Goal: Information Seeking & Learning: Learn about a topic

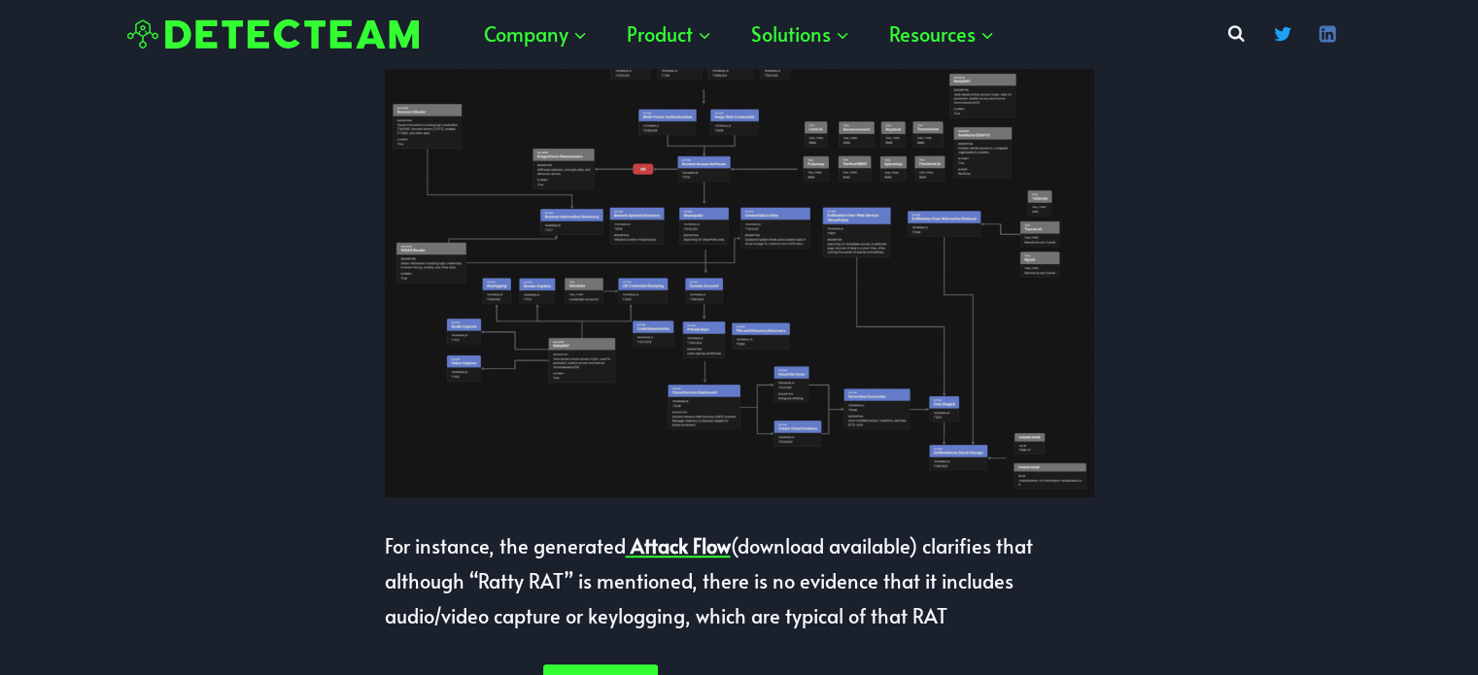
scroll to position [1250, 0]
click at [640, 289] on img at bounding box center [739, 214] width 709 height 567
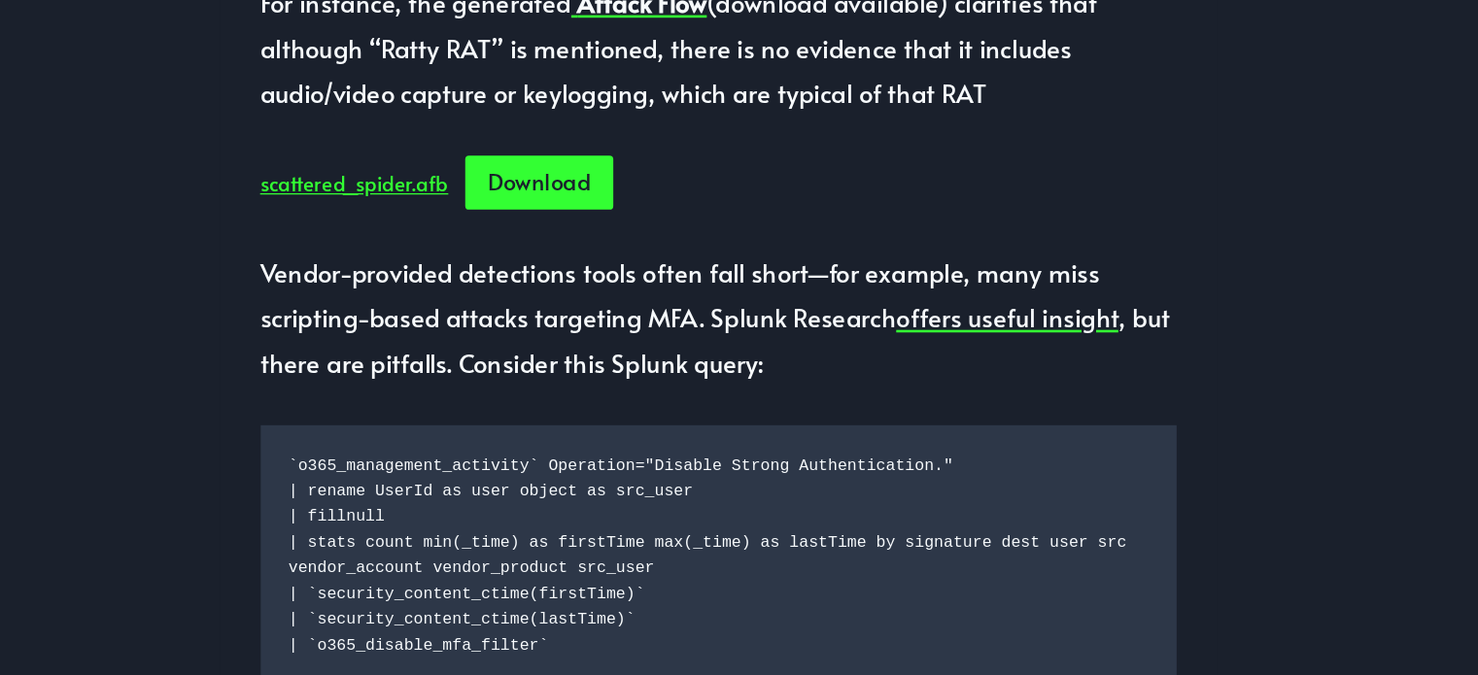
scroll to position [1646, 0]
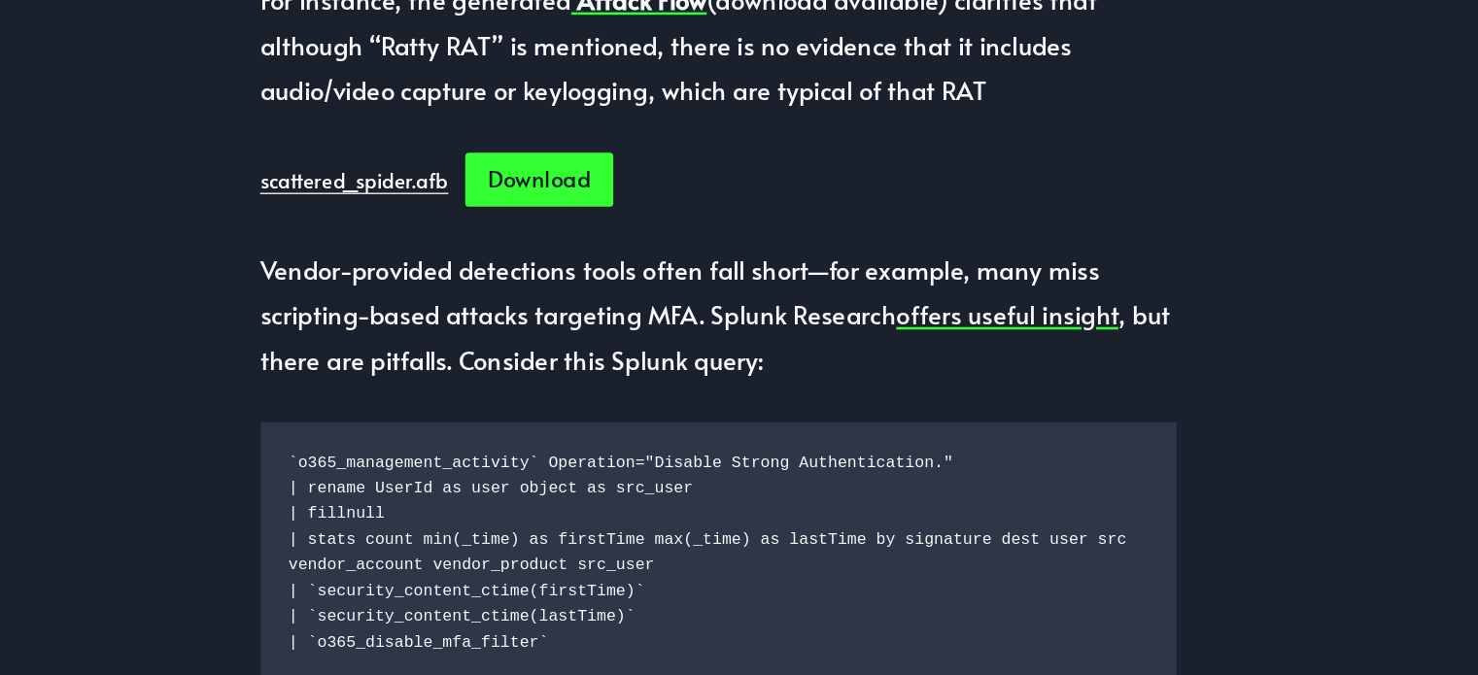
click at [511, 301] on link "scattered_spider.afb" at bounding box center [458, 290] width 146 height 21
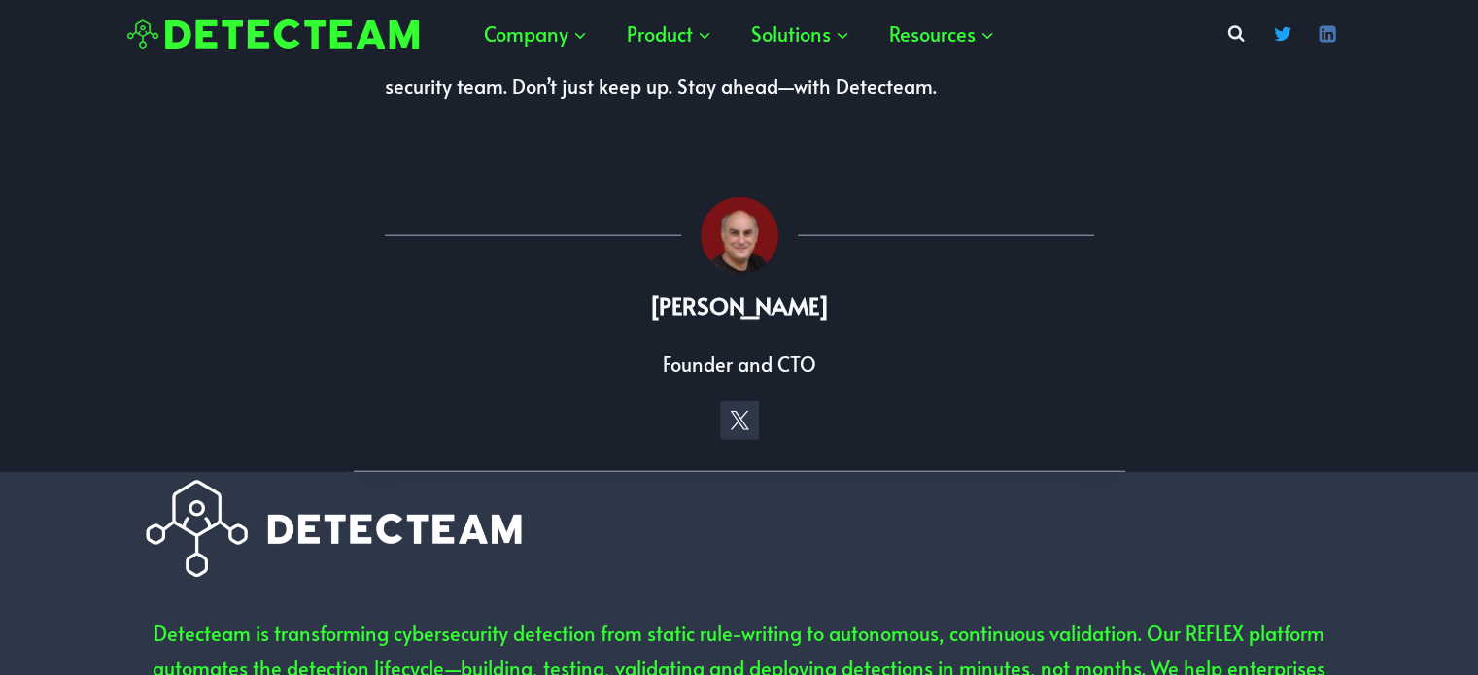
scroll to position [4523, 0]
